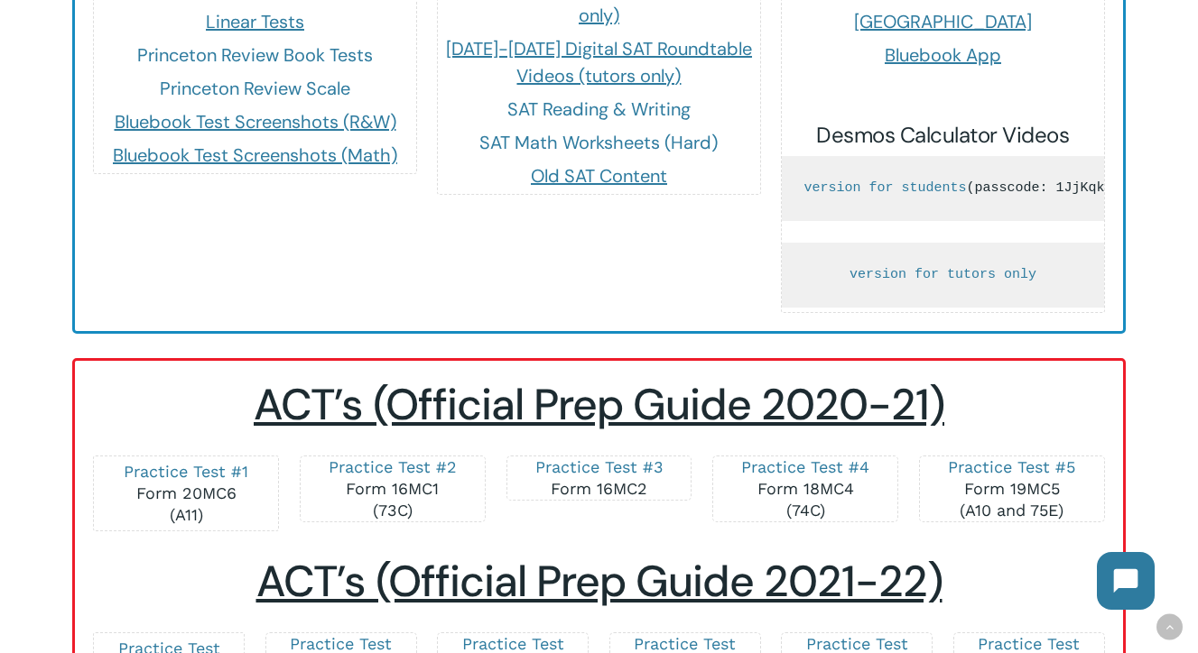
scroll to position [1878, 0]
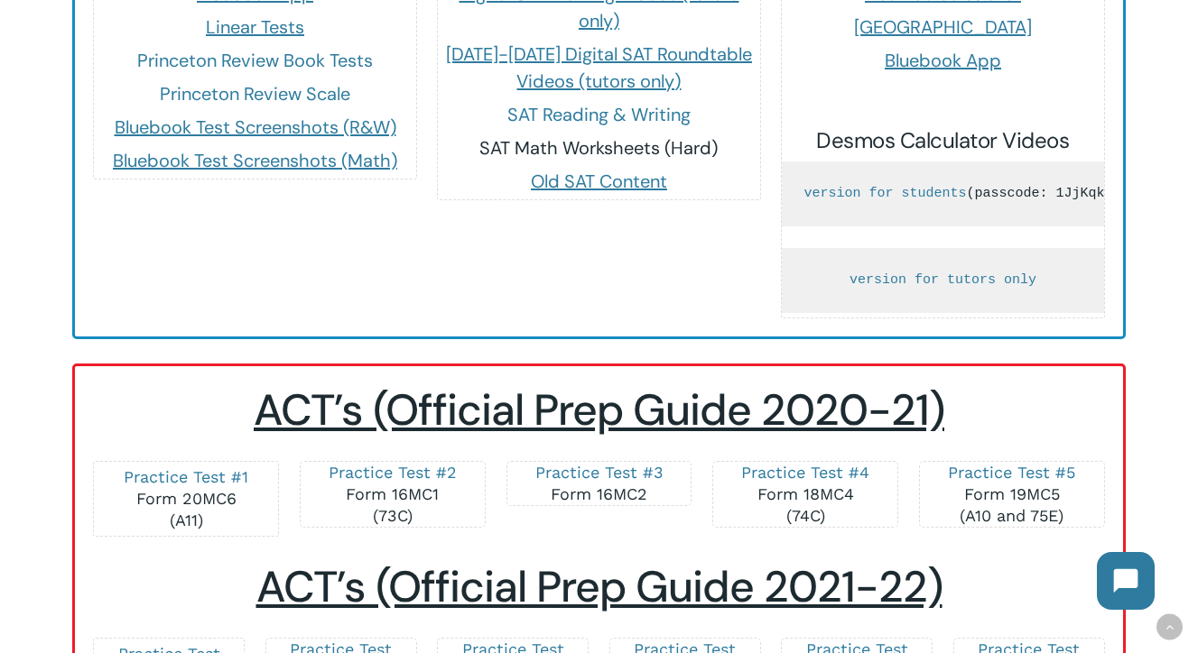
click at [542, 136] on link "SAT Math Worksheets (Hard)" at bounding box center [598, 147] width 238 height 23
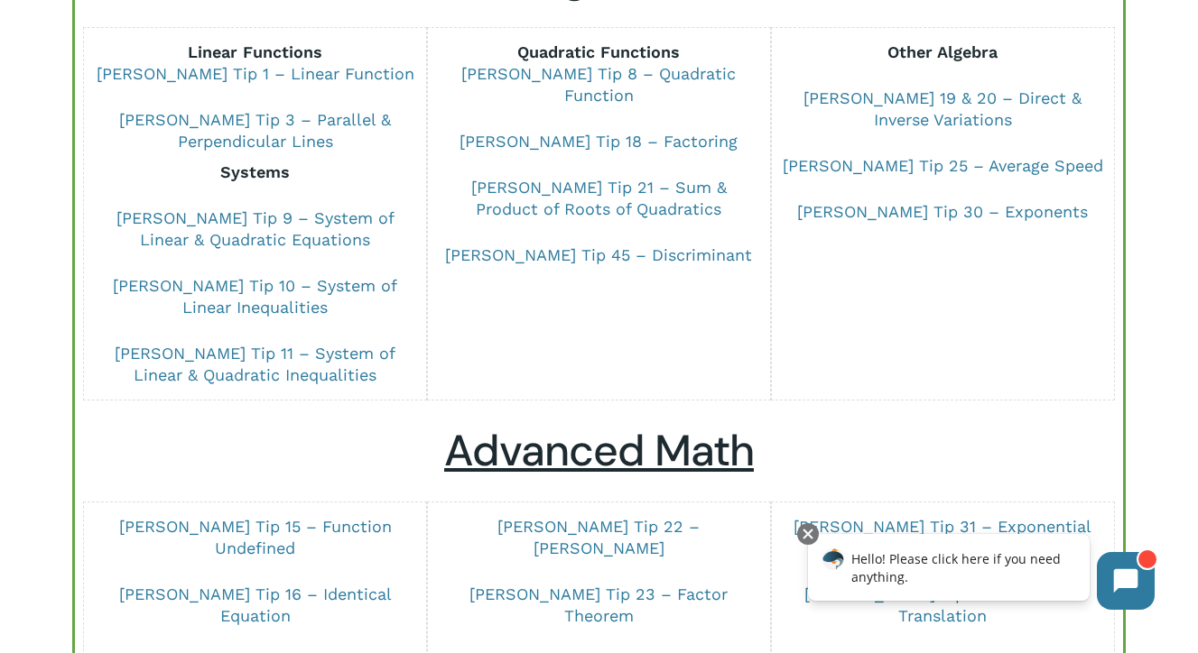
scroll to position [279, 0]
drag, startPoint x: 692, startPoint y: 51, endPoint x: 511, endPoint y: 50, distance: 181.4
click at [511, 50] on p "Quadratic Functions Dr Chung Tip 8 – Quadratic Function" at bounding box center [598, 86] width 321 height 89
click at [763, 333] on div "Quadratic Functions Dr Chung Tip 8 – Quadratic Function Dr Chung Tip 18 – Facto…" at bounding box center [599, 215] width 344 height 374
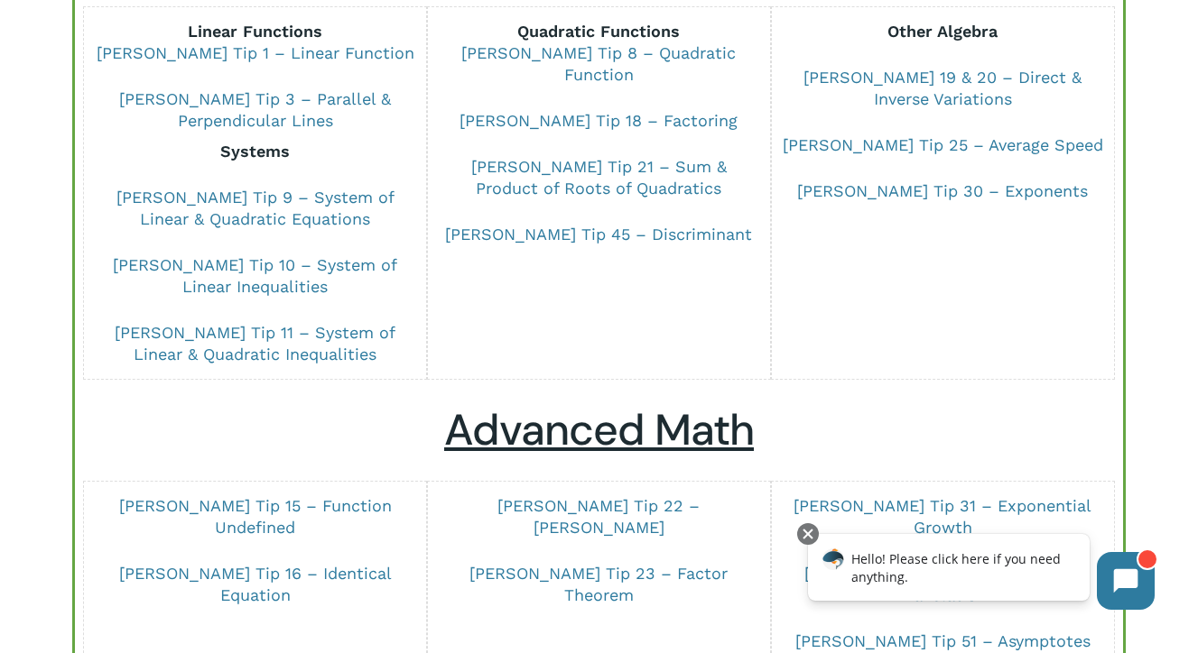
scroll to position [292, 0]
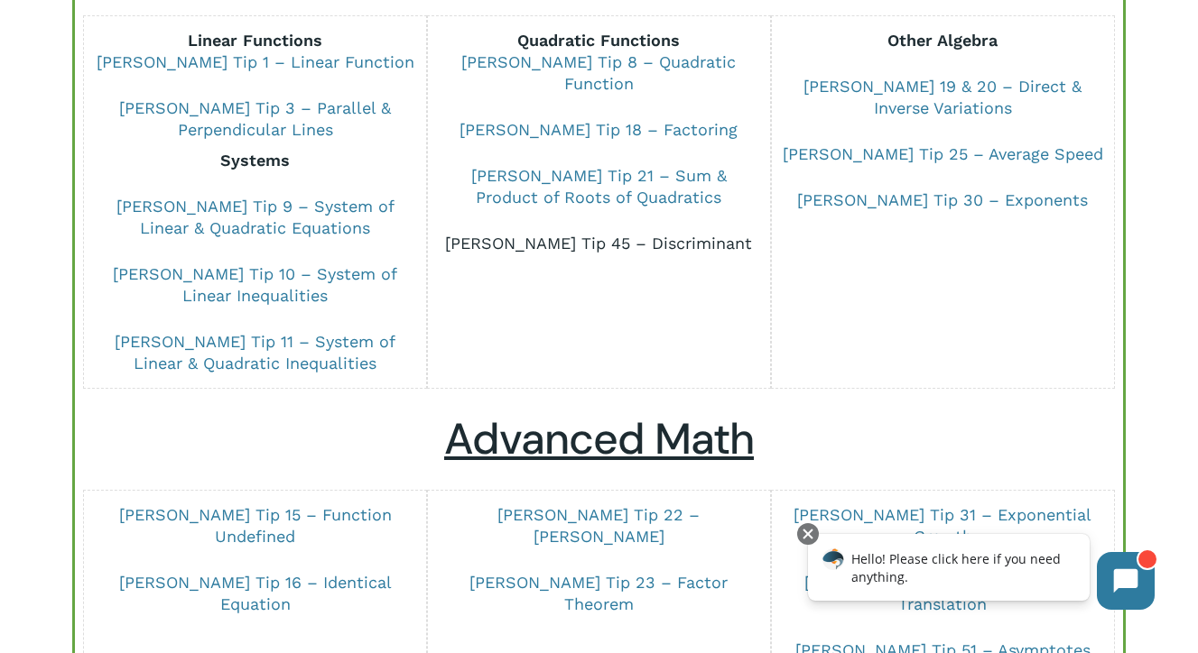
click at [634, 234] on link "Dr Chung Tip 45 – Discriminant" at bounding box center [598, 243] width 307 height 19
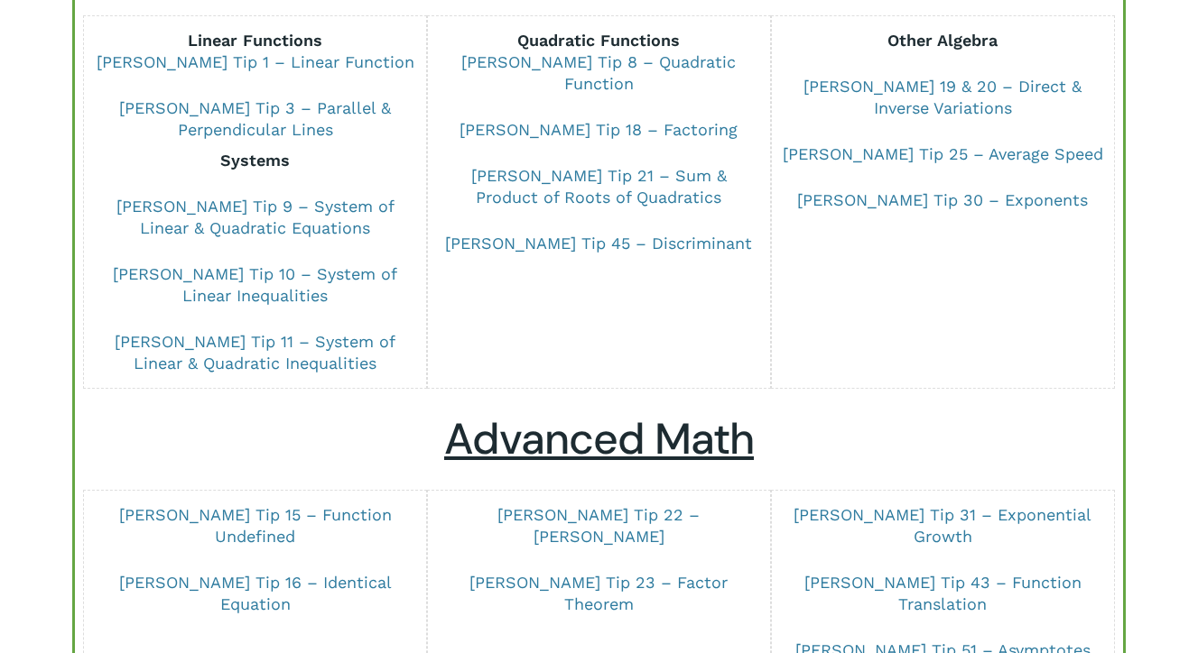
scroll to position [292, 0]
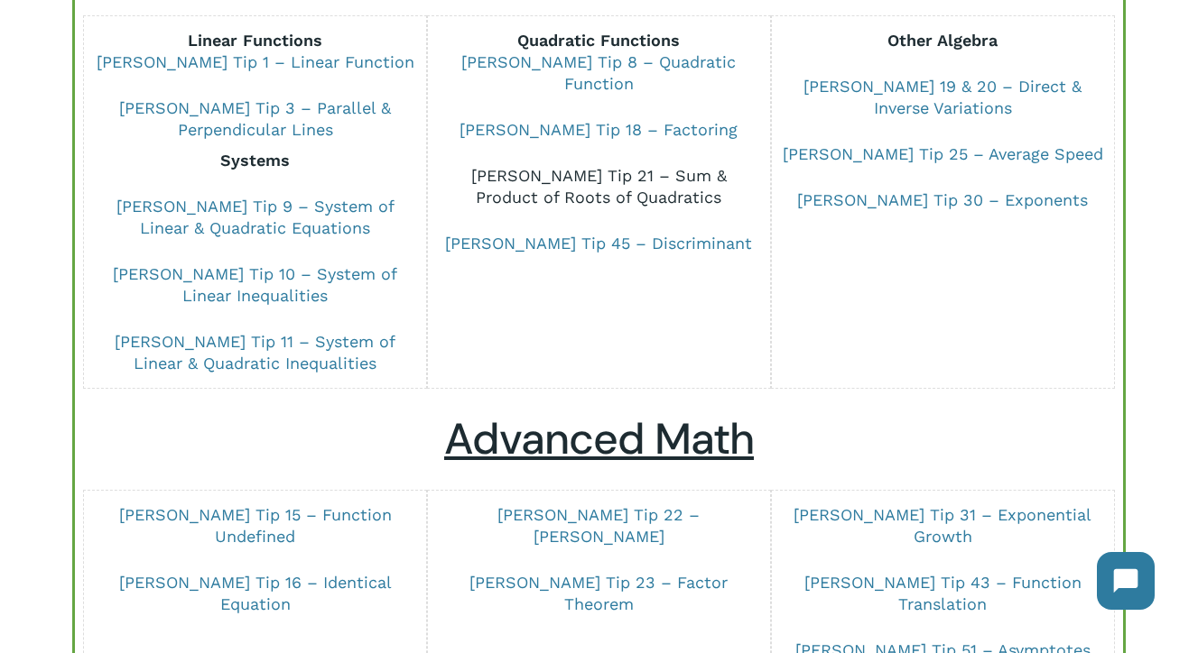
click at [616, 169] on link "Dr Chung Tip 21 – Sum & Product of Roots of Quadratics" at bounding box center [598, 186] width 255 height 41
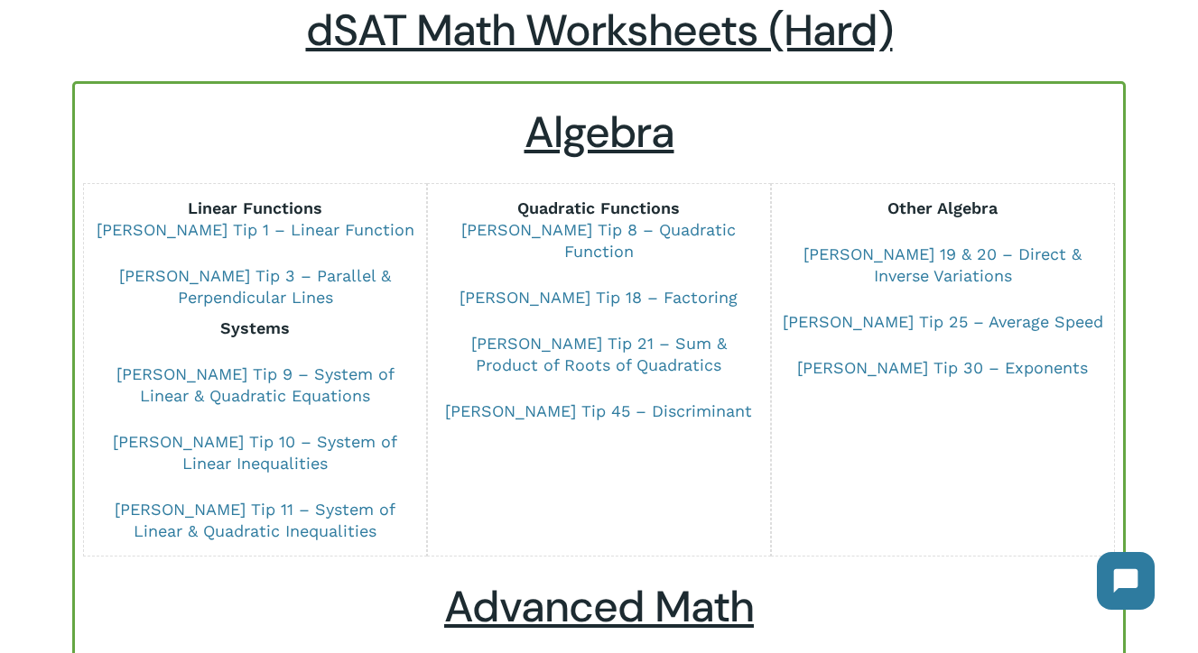
scroll to position [129, 0]
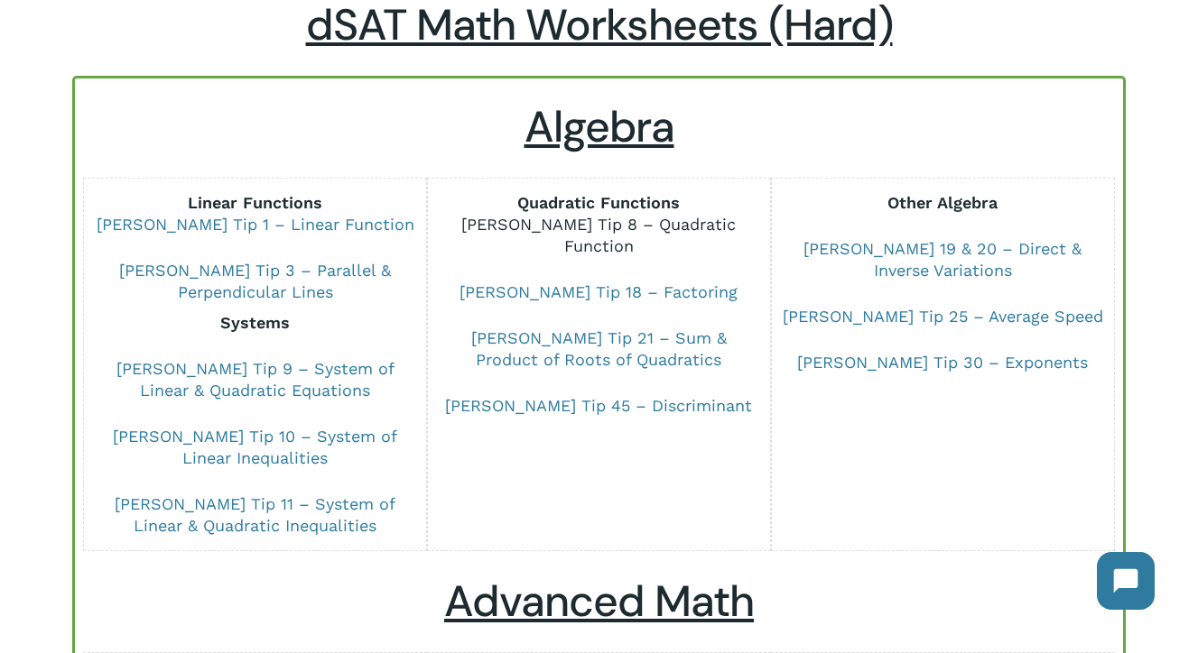
click at [625, 225] on link "[PERSON_NAME] Tip 8 – Quadratic Function" at bounding box center [598, 235] width 274 height 41
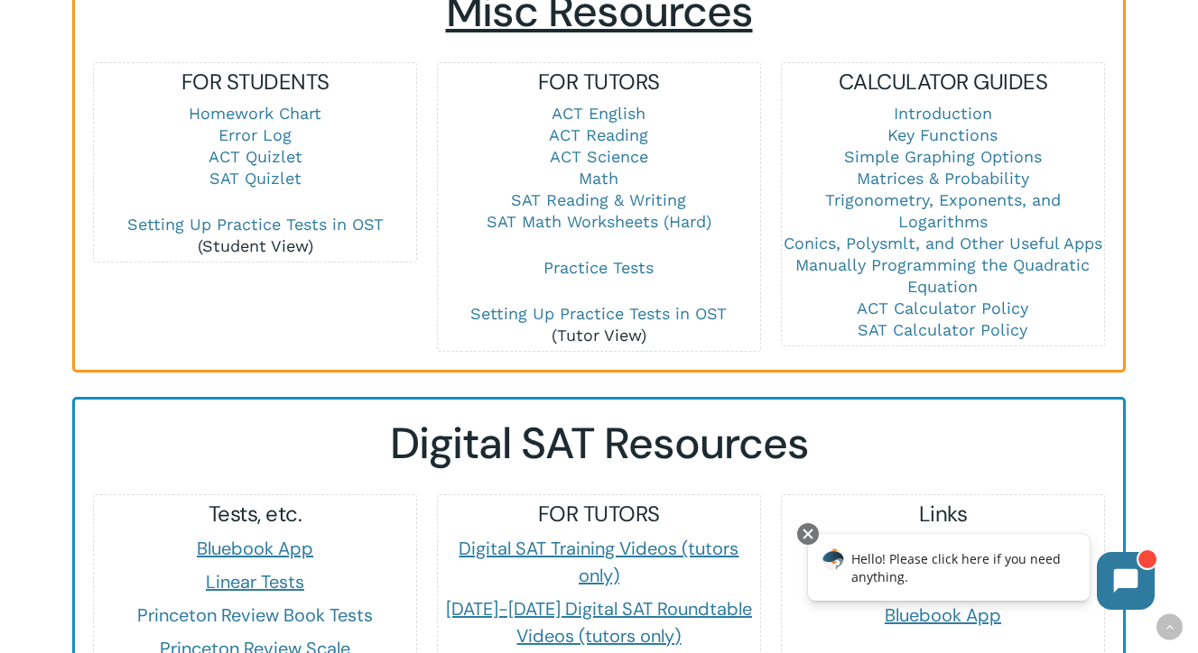
scroll to position [1336, 0]
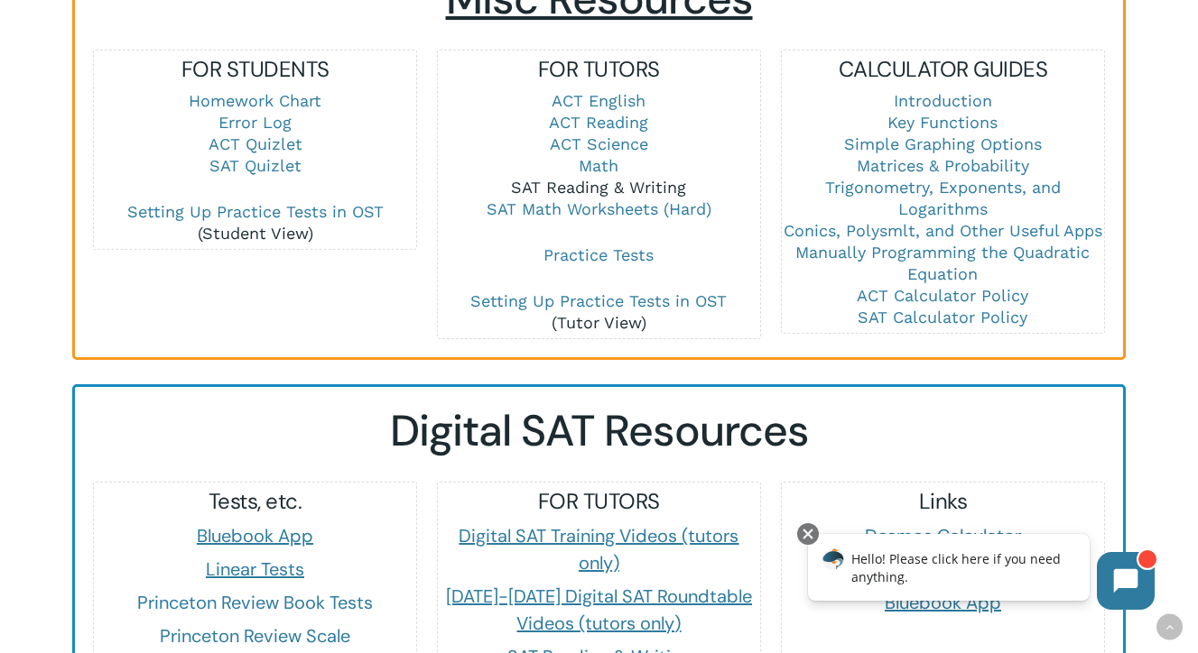
click at [598, 178] on link "SAT Reading & Writing" at bounding box center [598, 187] width 175 height 19
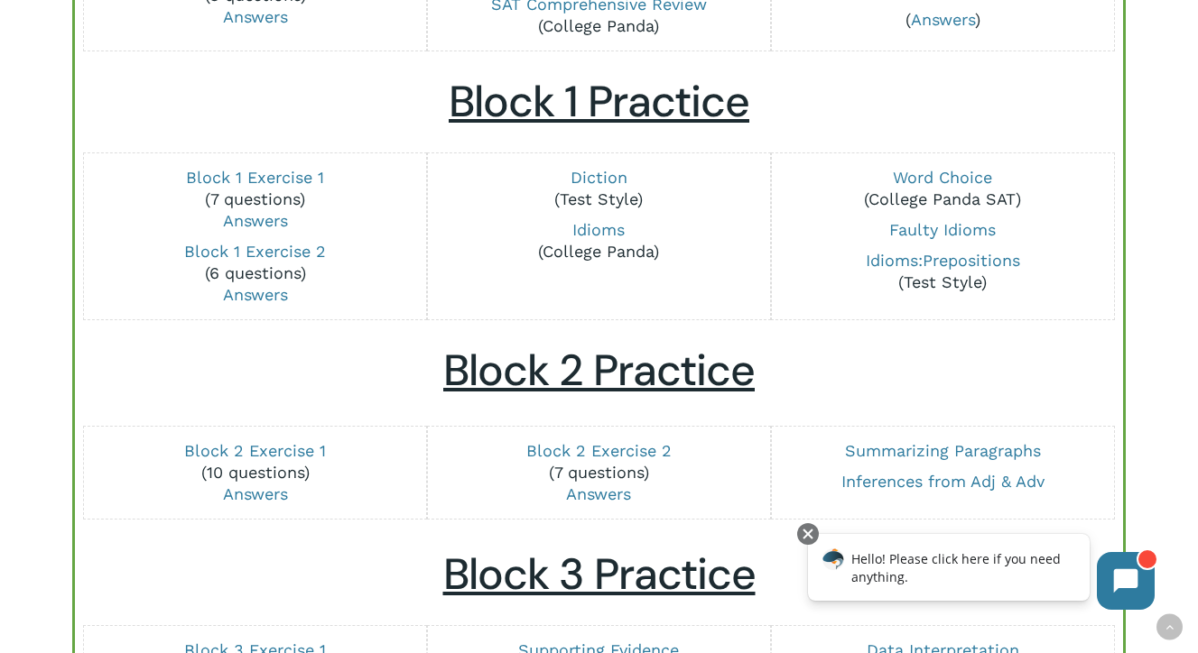
scroll to position [506, 0]
click at [274, 172] on link "Block 1 Exercise 1" at bounding box center [255, 177] width 138 height 19
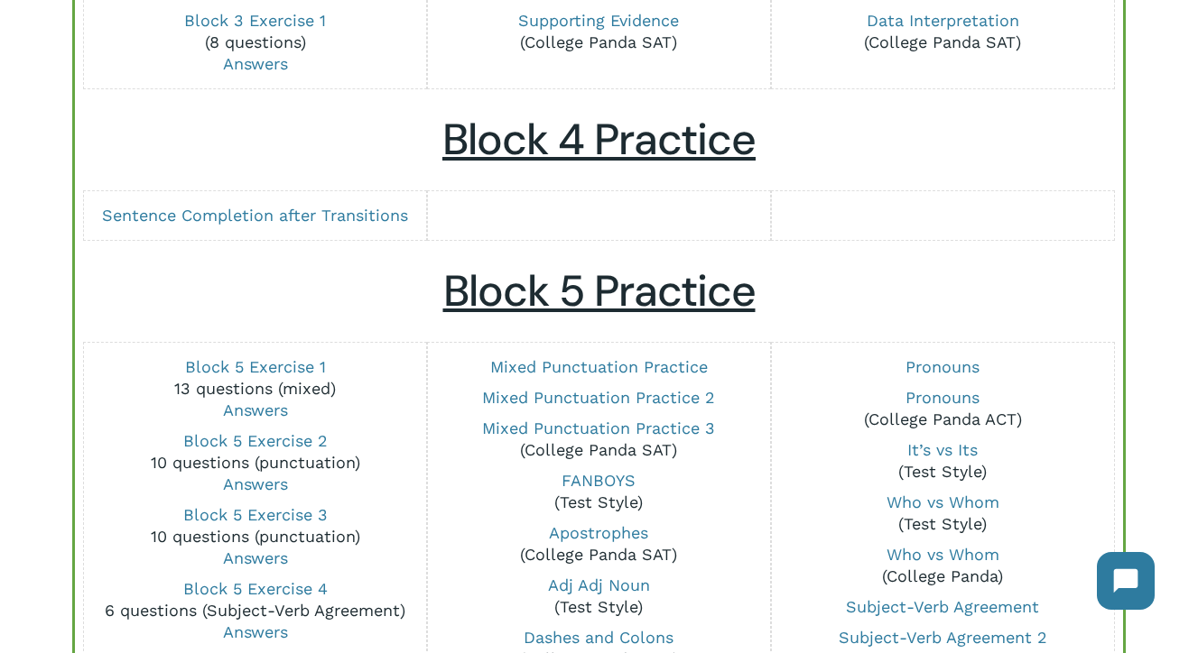
scroll to position [1137, 0]
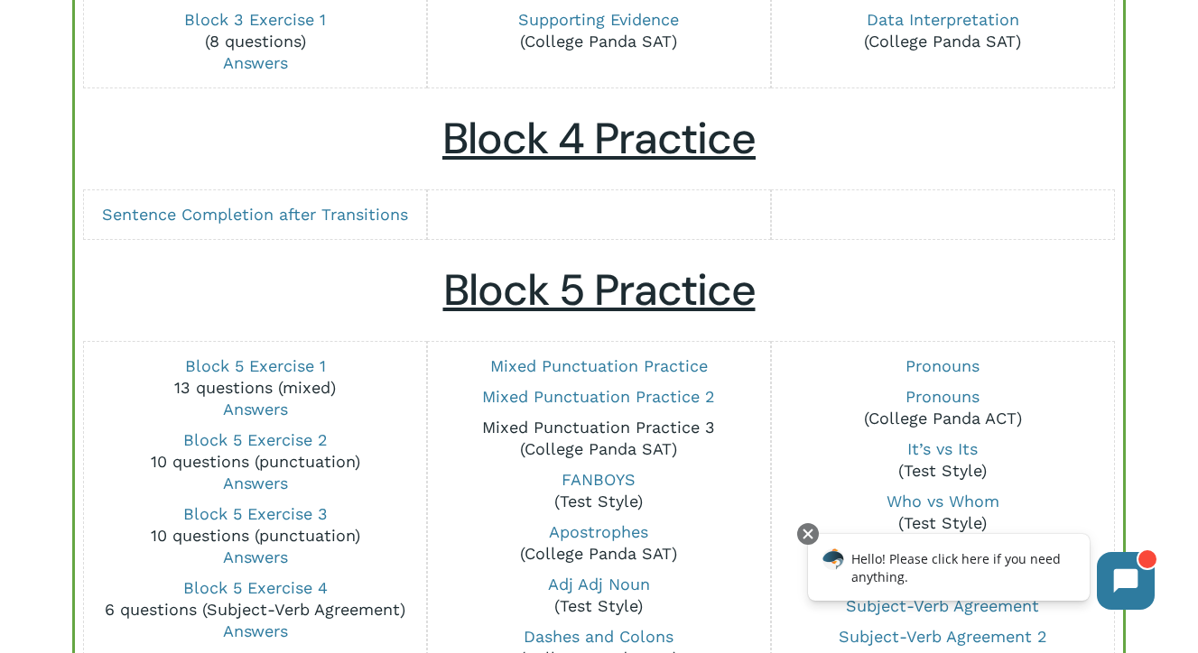
click at [651, 421] on link "Mixed Punctuation Practice 3" at bounding box center [598, 427] width 233 height 19
